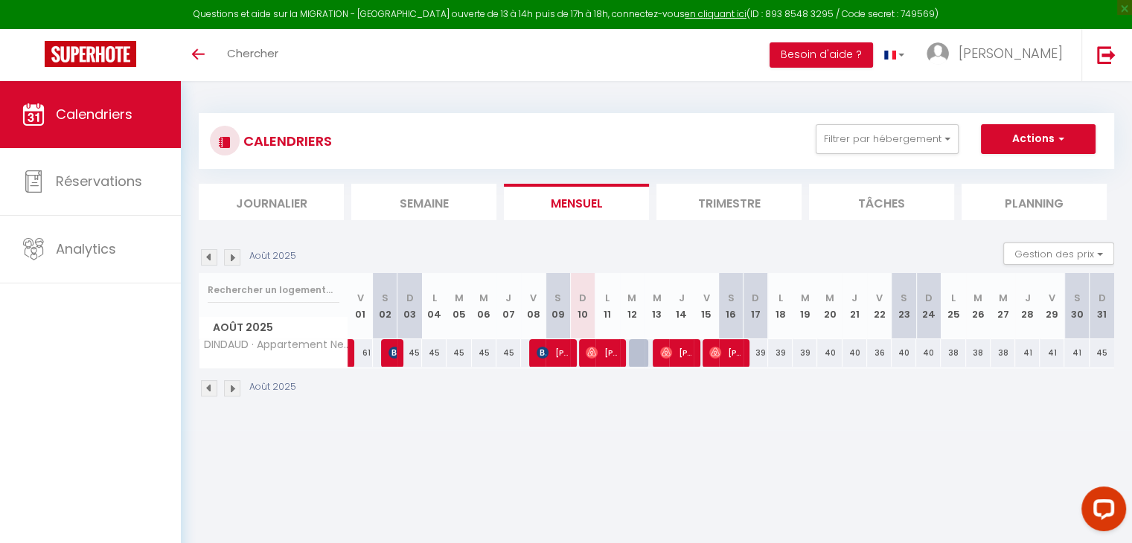
click at [804, 352] on div "39" at bounding box center [804, 353] width 25 height 28
type input "39"
type input "[DATE] Août 2025"
type input "Mer 20 Août 2025"
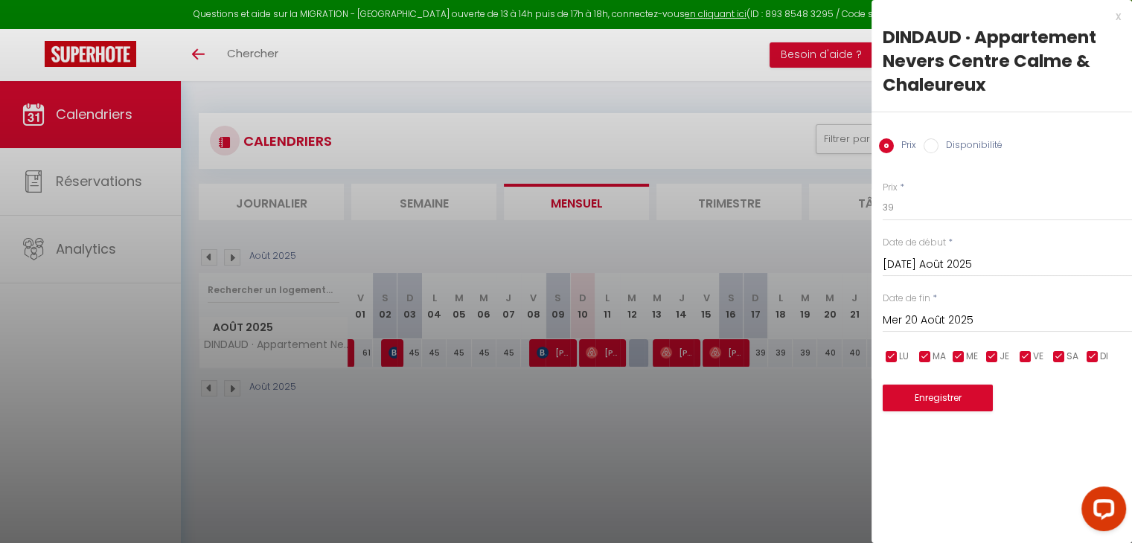
click at [785, 477] on div at bounding box center [566, 271] width 1132 height 543
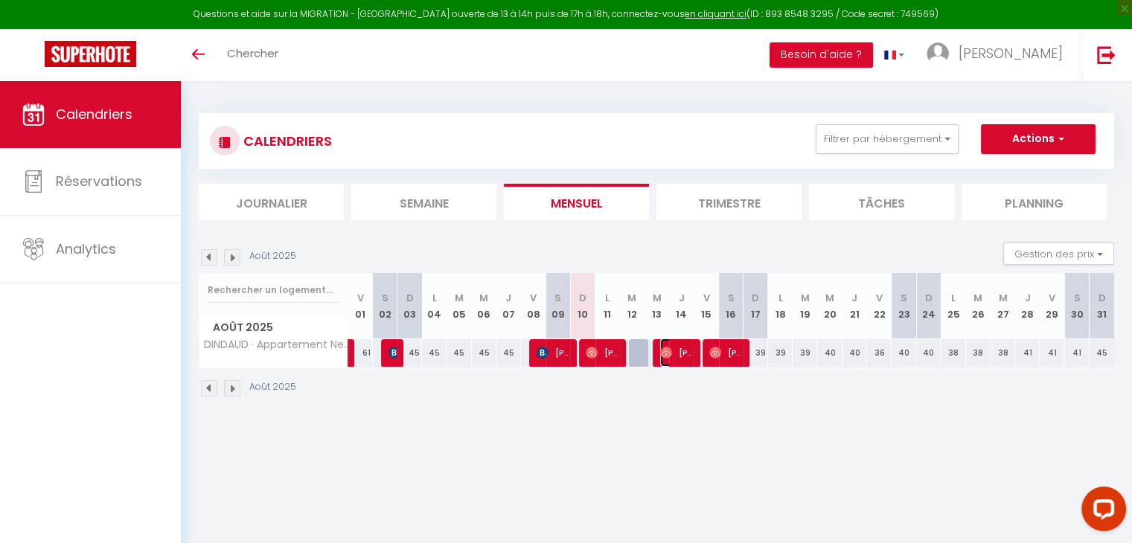
click at [683, 350] on span "[PERSON_NAME]" at bounding box center [676, 353] width 33 height 28
select select "OK"
select select "0"
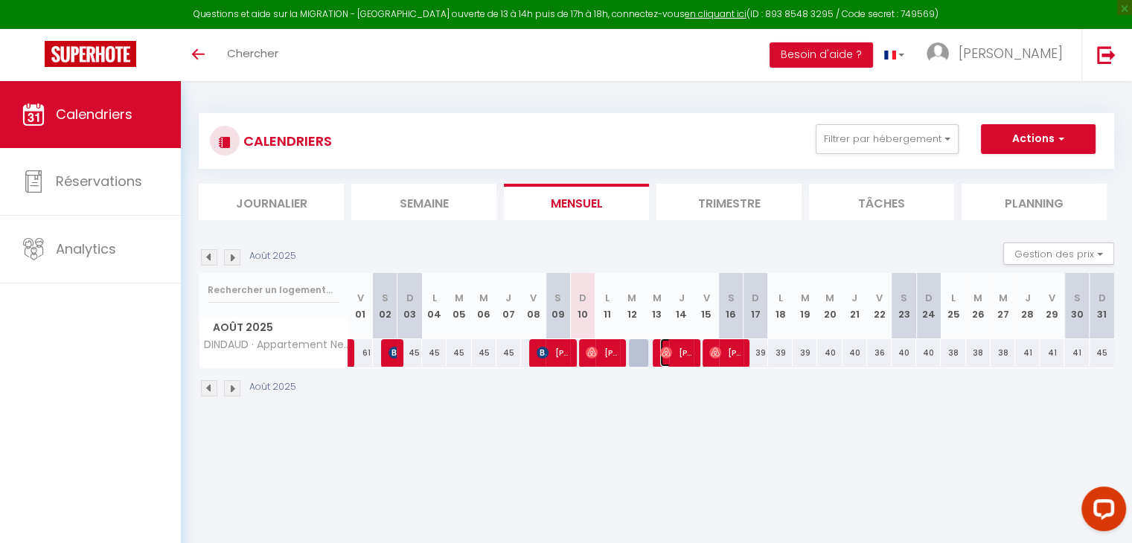
select select "1"
select select
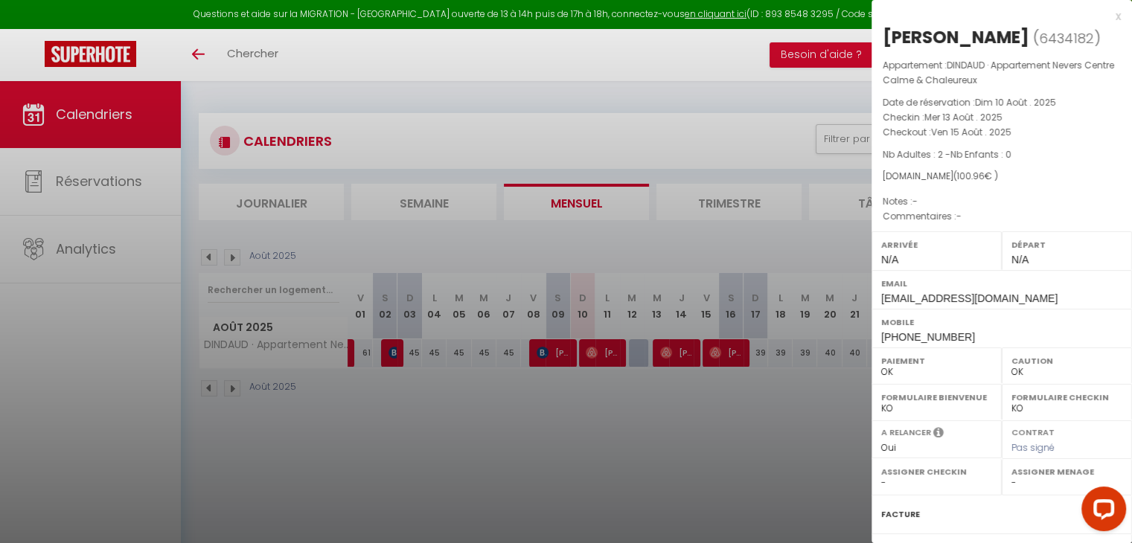
click at [95, 249] on div at bounding box center [566, 271] width 1132 height 543
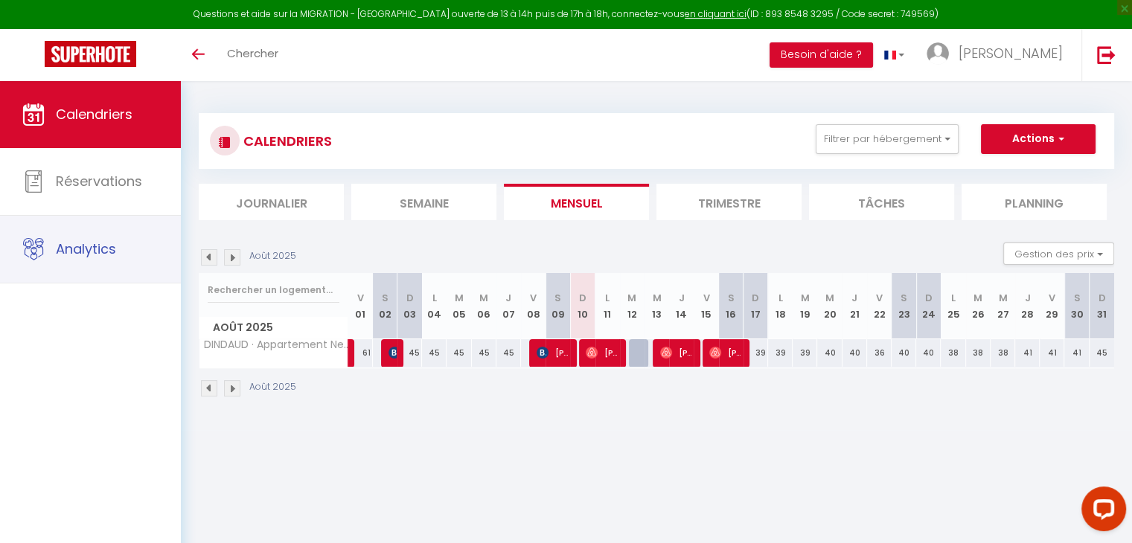
click at [95, 249] on span "Analytics" at bounding box center [86, 249] width 60 height 19
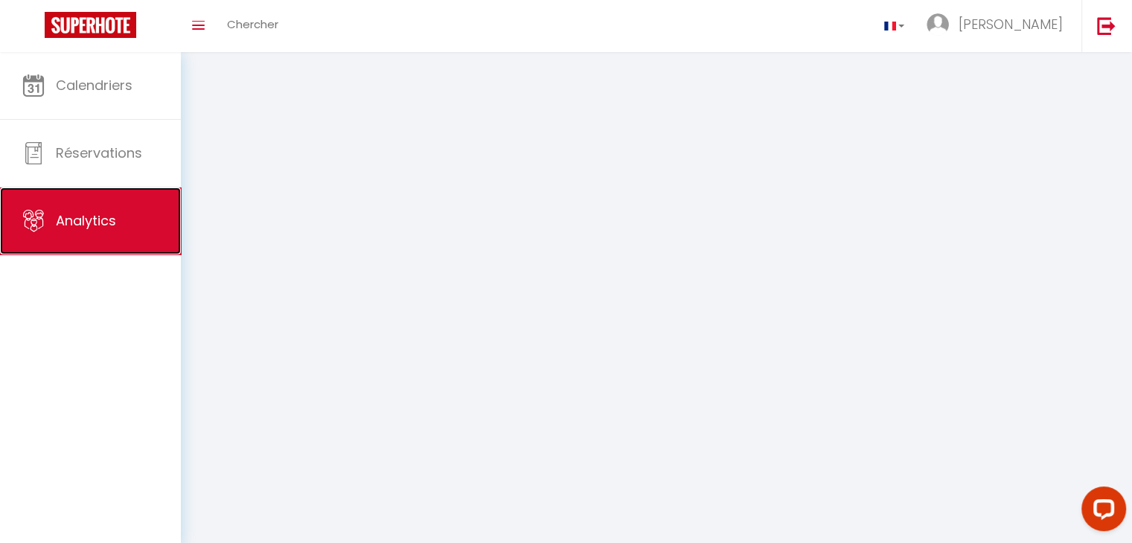
click at [95, 249] on link "Analytics" at bounding box center [90, 221] width 181 height 67
select select "2025"
select select "8"
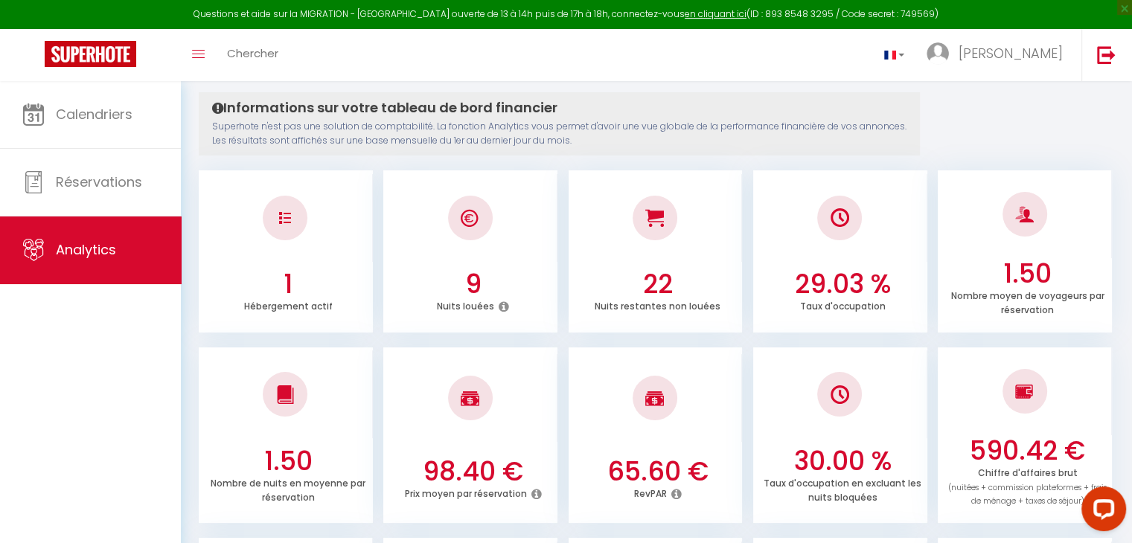
scroll to position [110, 0]
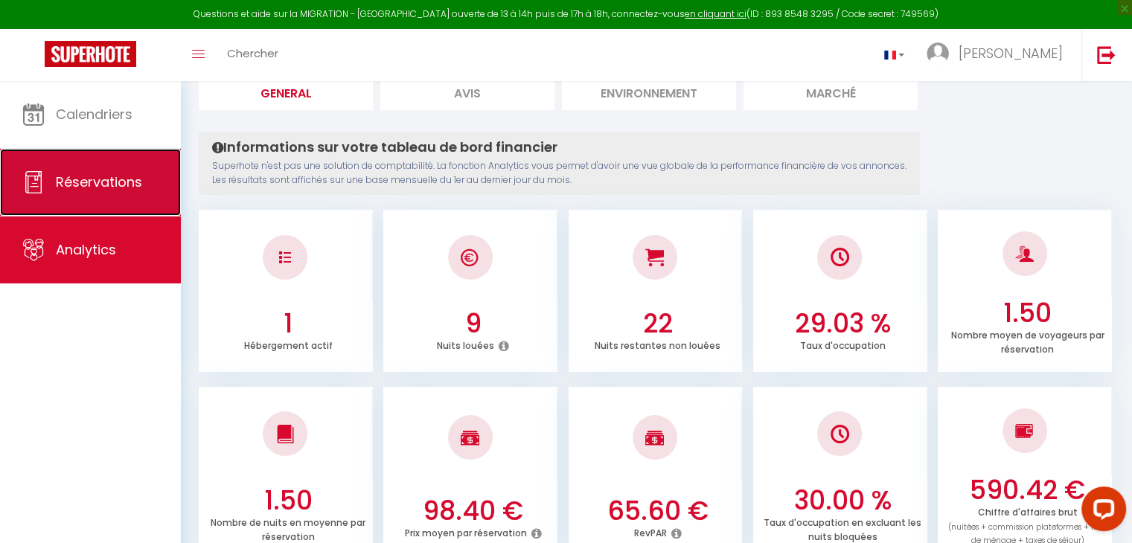
click at [86, 187] on span "Réservations" at bounding box center [99, 182] width 86 height 19
select select "not_cancelled"
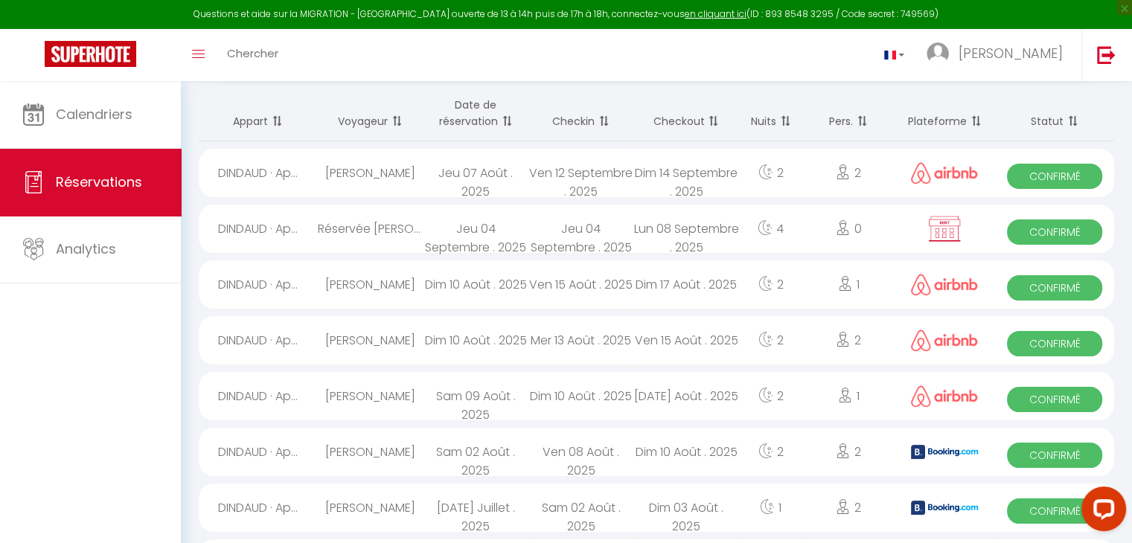
scroll to position [14, 0]
